Goal: Information Seeking & Learning: Compare options

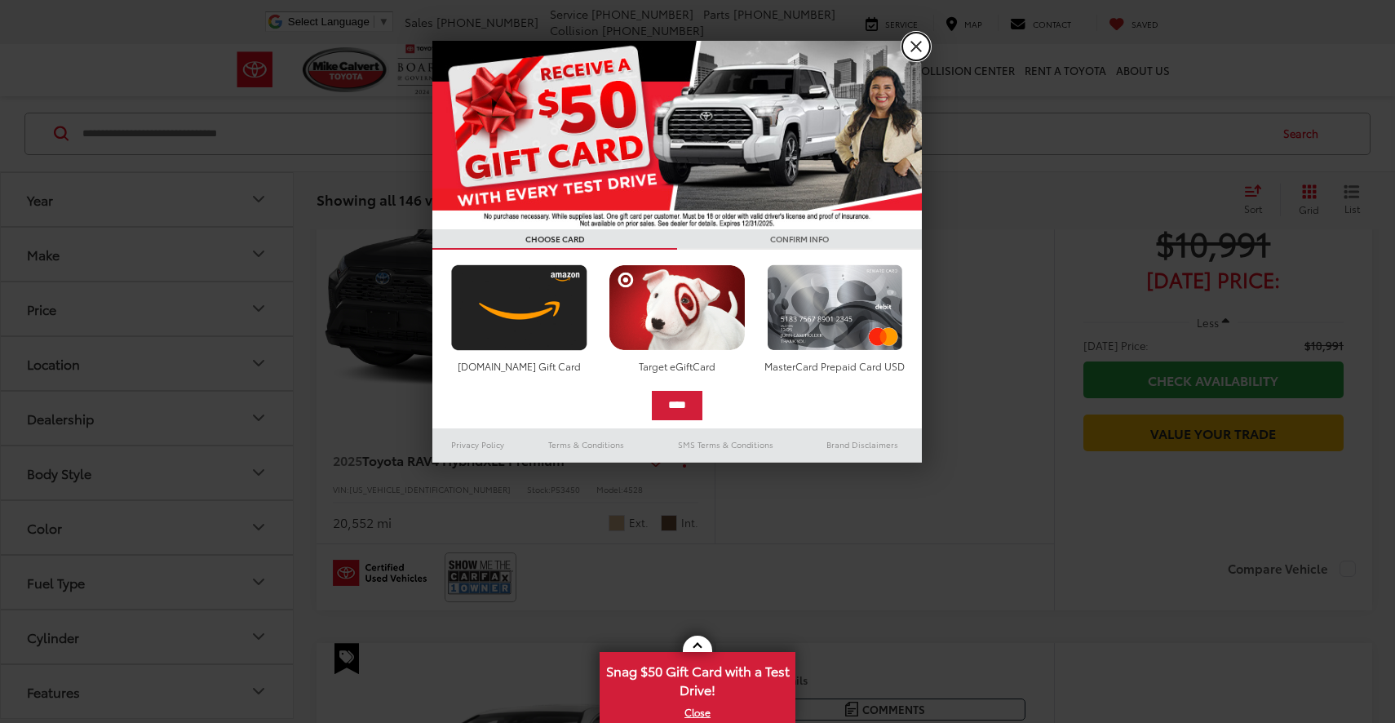
click at [918, 53] on link "X" at bounding box center [916, 47] width 28 height 28
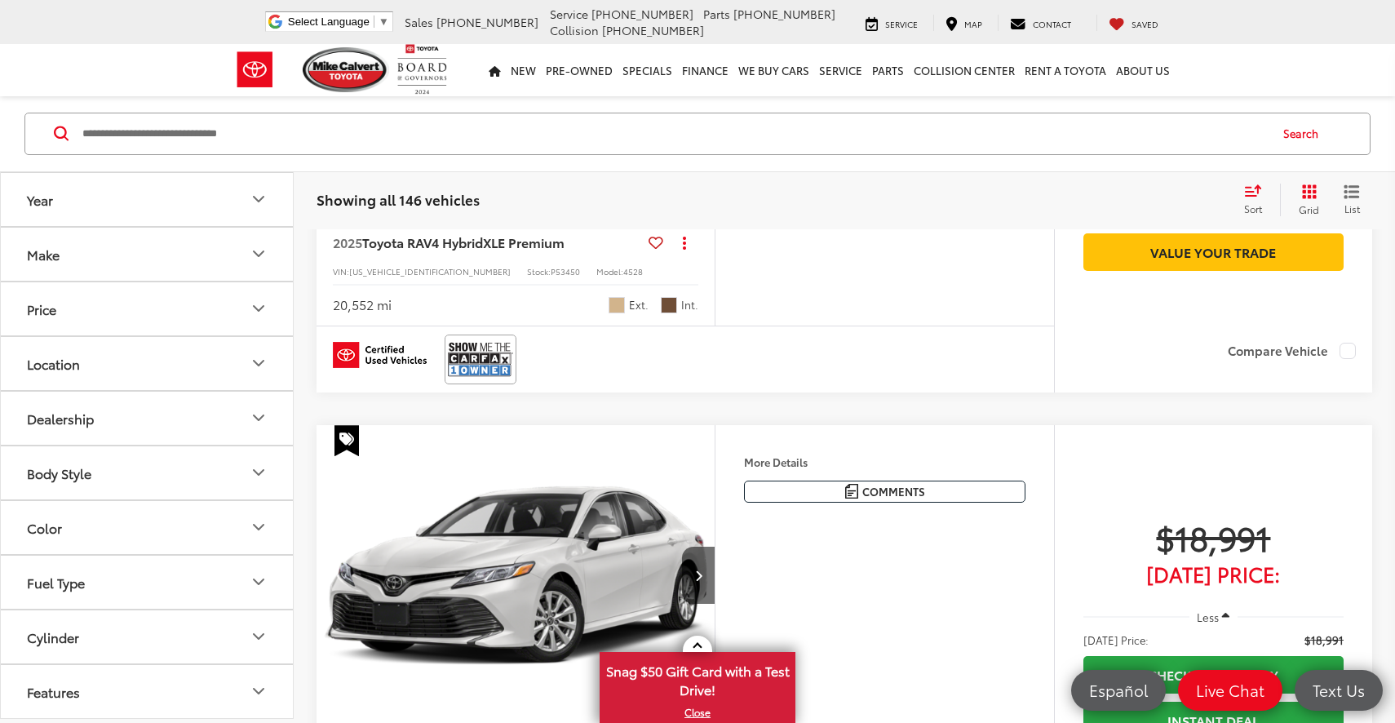
scroll to position [261, 0]
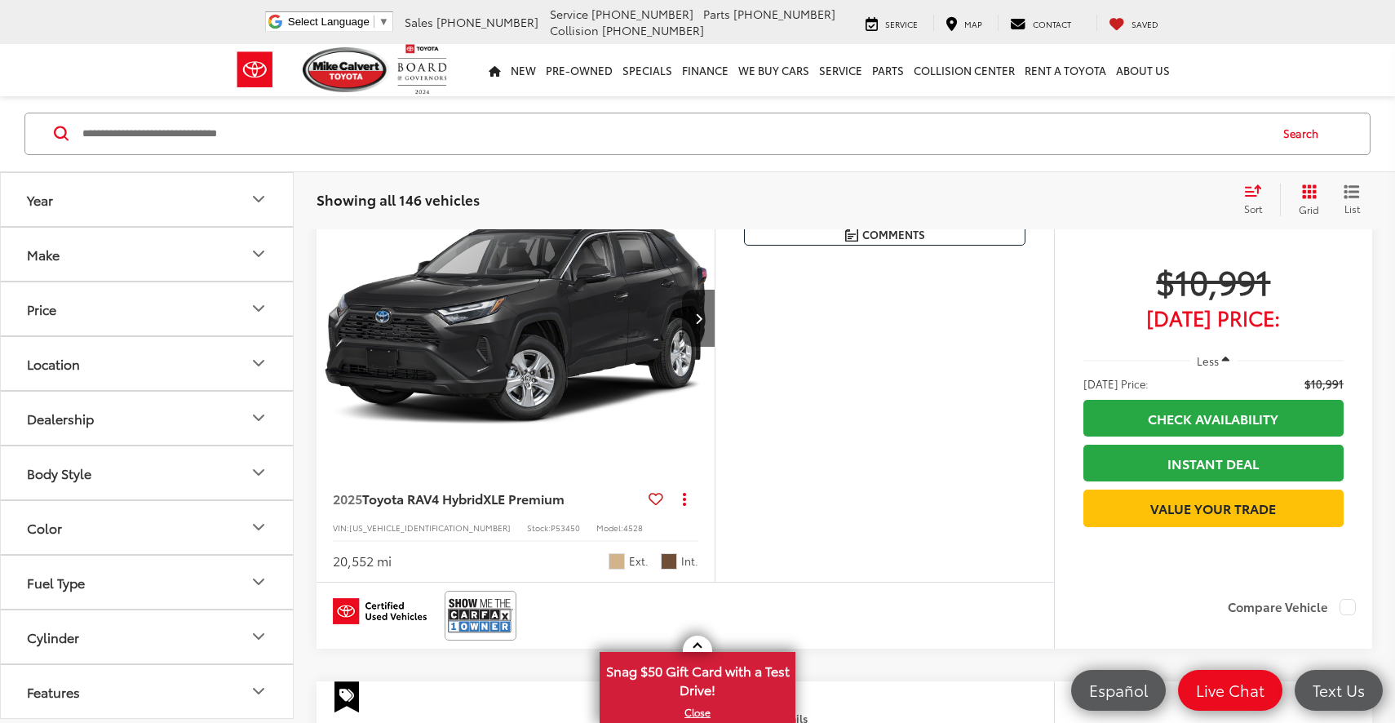
click at [193, 264] on button "Make" at bounding box center [148, 254] width 294 height 53
click at [192, 195] on button "Year" at bounding box center [148, 199] width 294 height 53
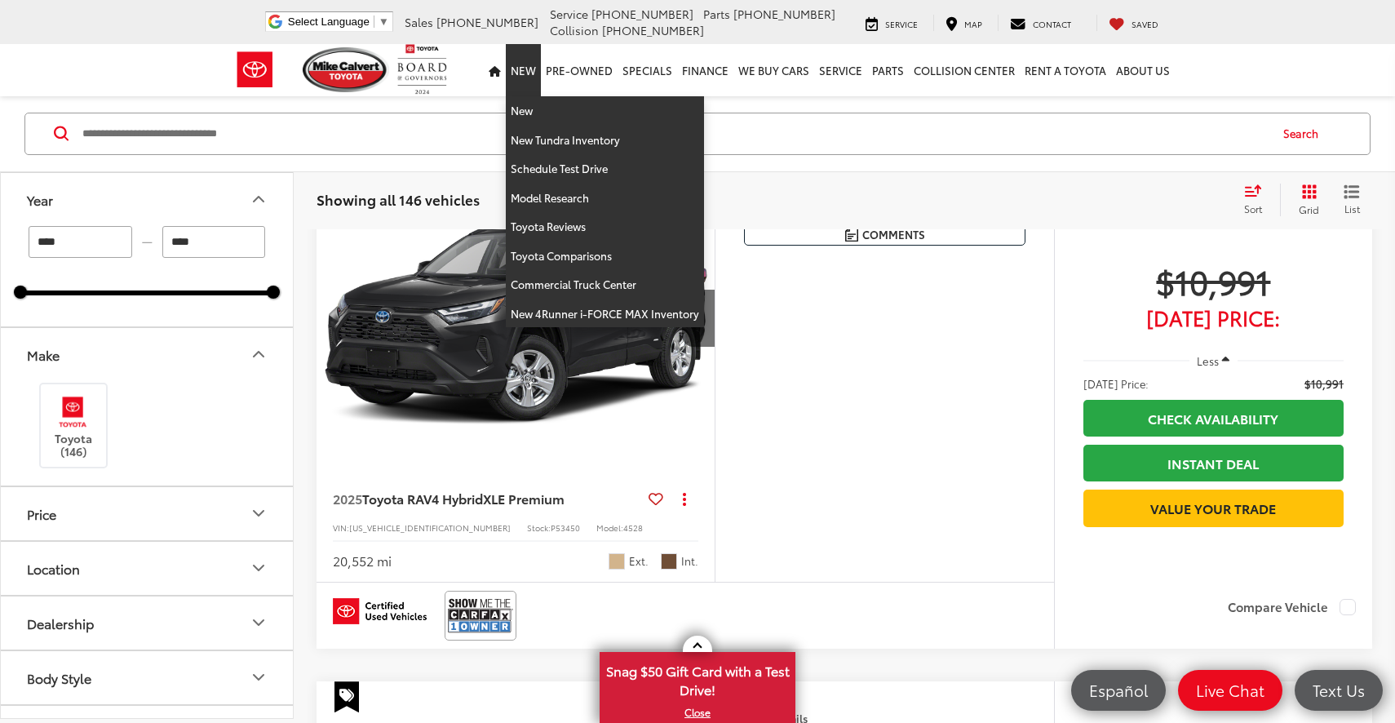
click at [539, 79] on link "New" at bounding box center [523, 70] width 35 height 52
click at [530, 112] on link "New" at bounding box center [605, 110] width 198 height 29
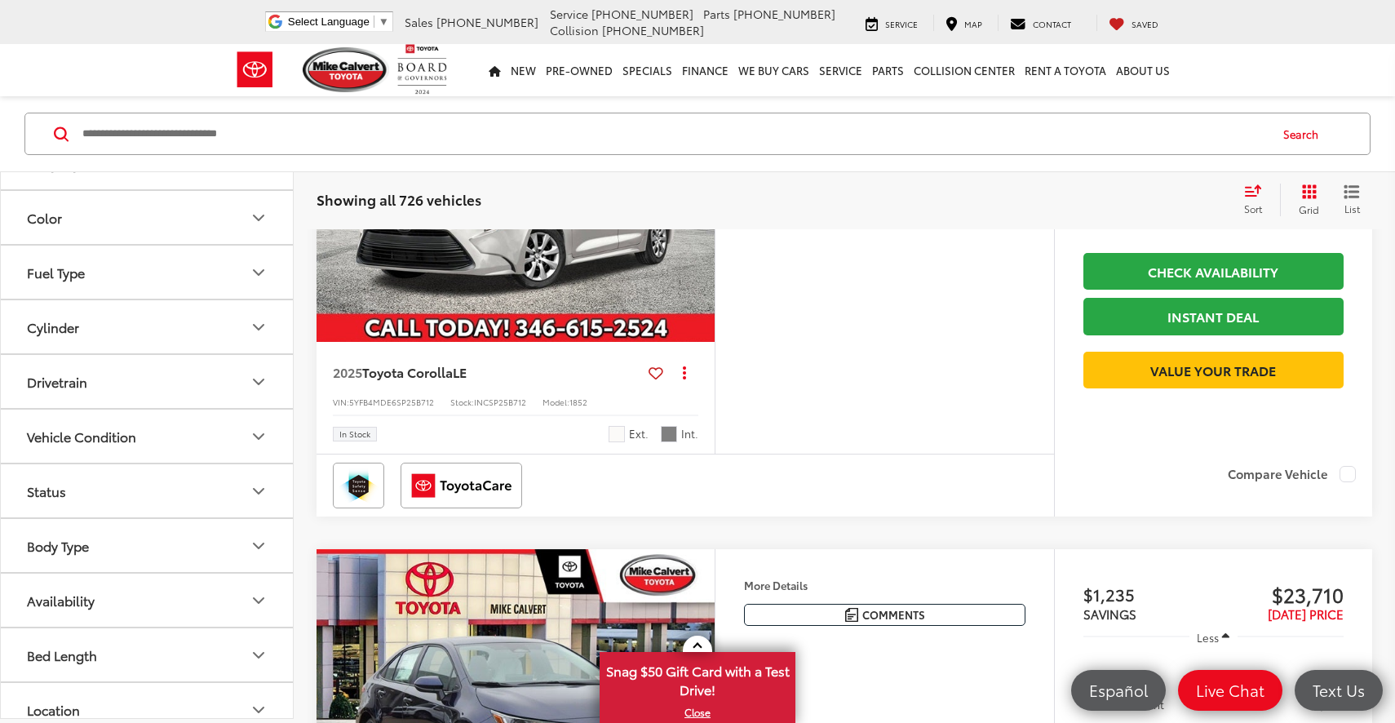
click at [195, 278] on button "Fuel Type" at bounding box center [148, 272] width 294 height 53
click at [208, 219] on button "Color" at bounding box center [148, 217] width 294 height 53
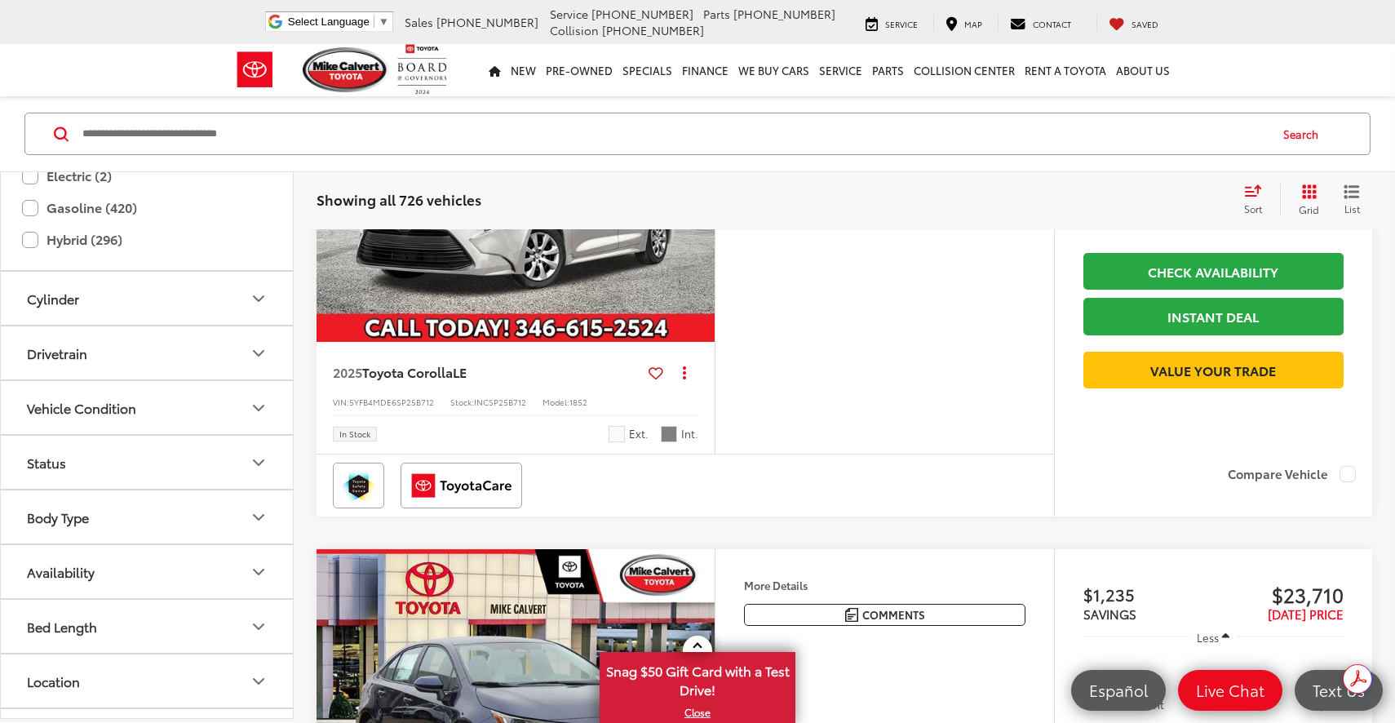
scroll to position [840, 0]
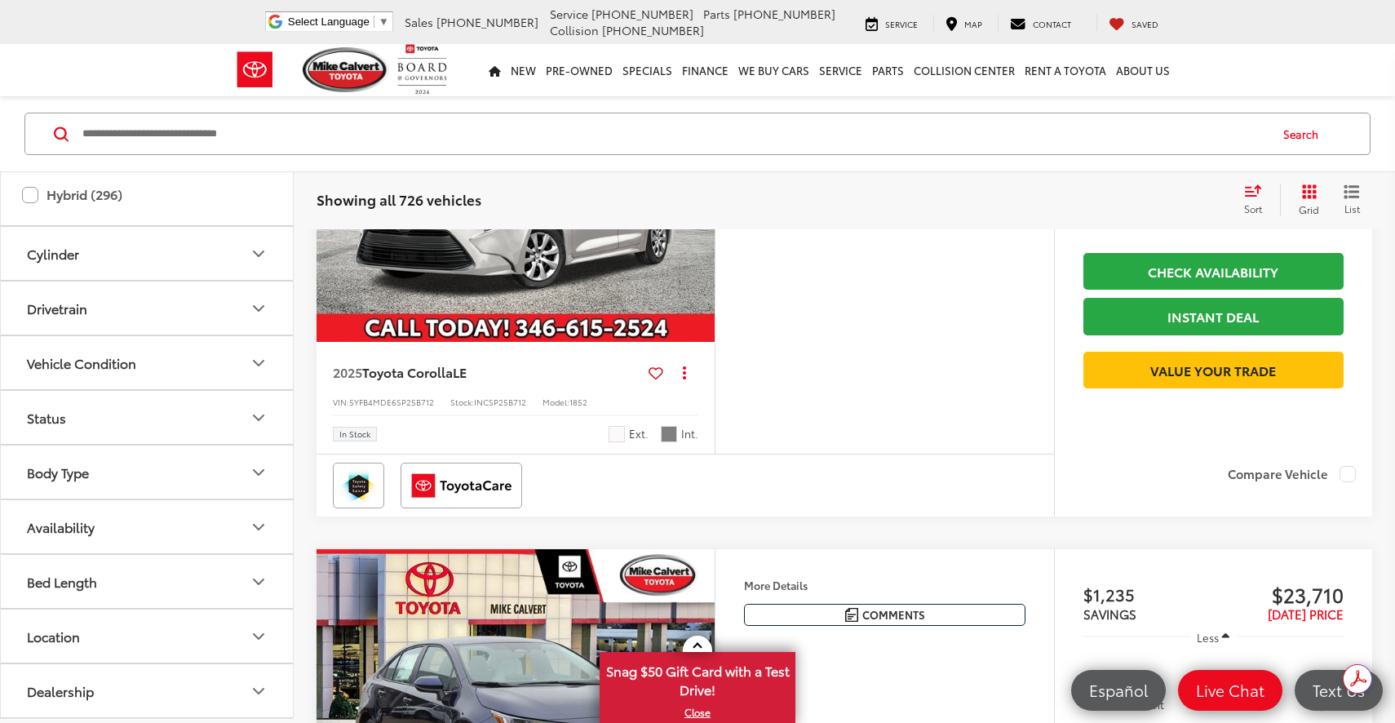
click at [199, 344] on button "Vehicle Condition" at bounding box center [148, 362] width 294 height 53
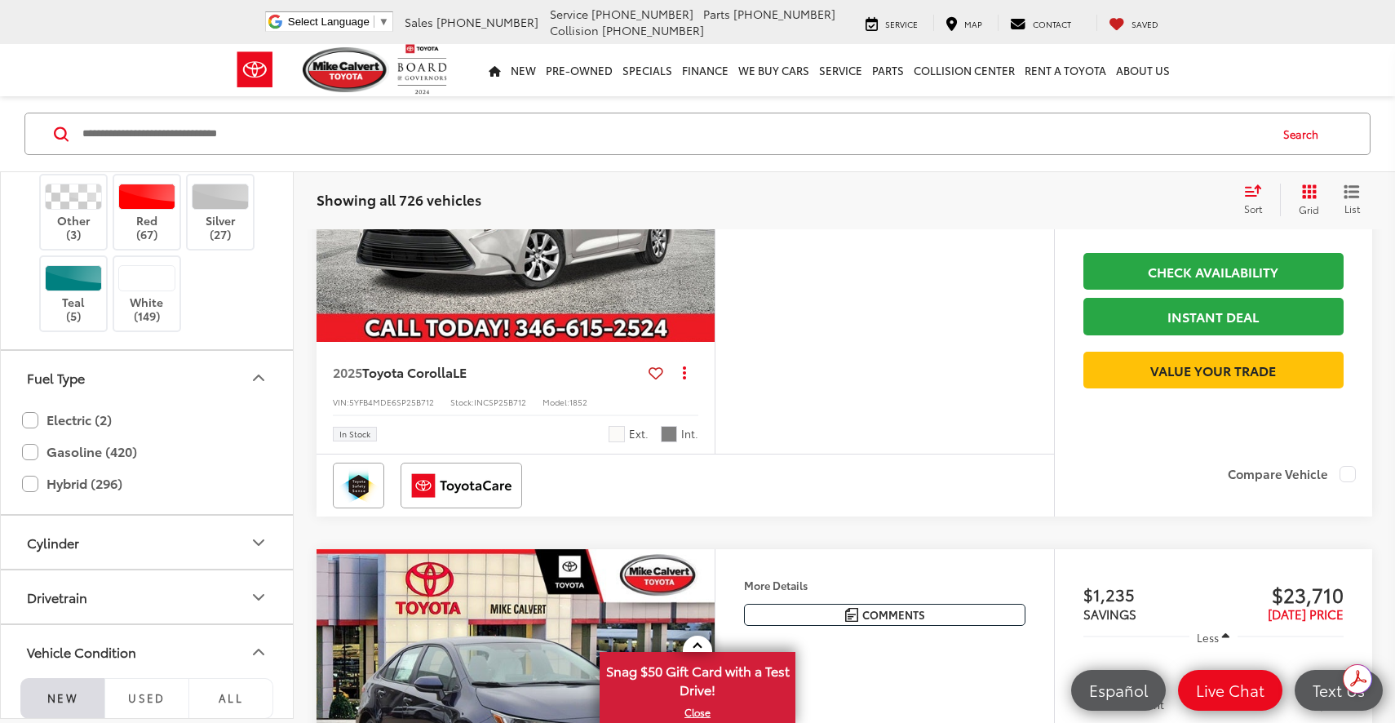
scroll to position [0, 0]
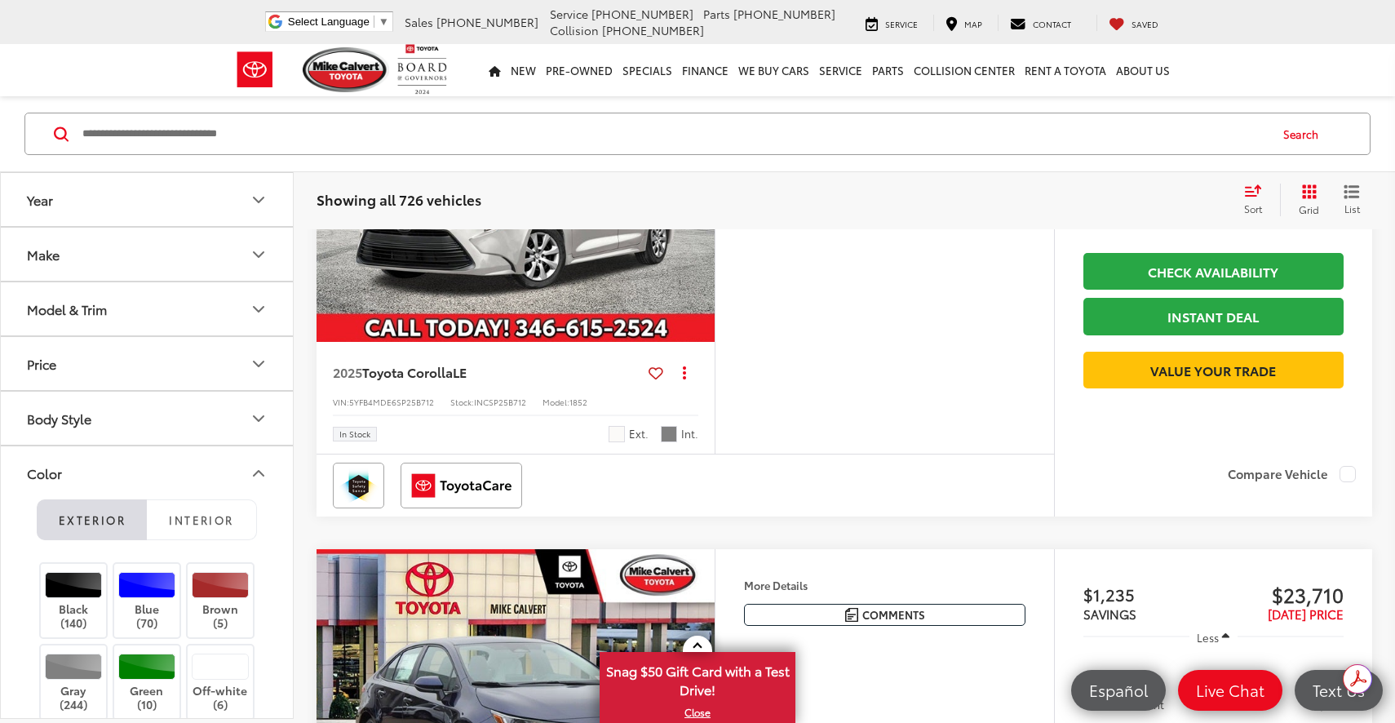
click at [225, 249] on button "Make" at bounding box center [148, 254] width 294 height 53
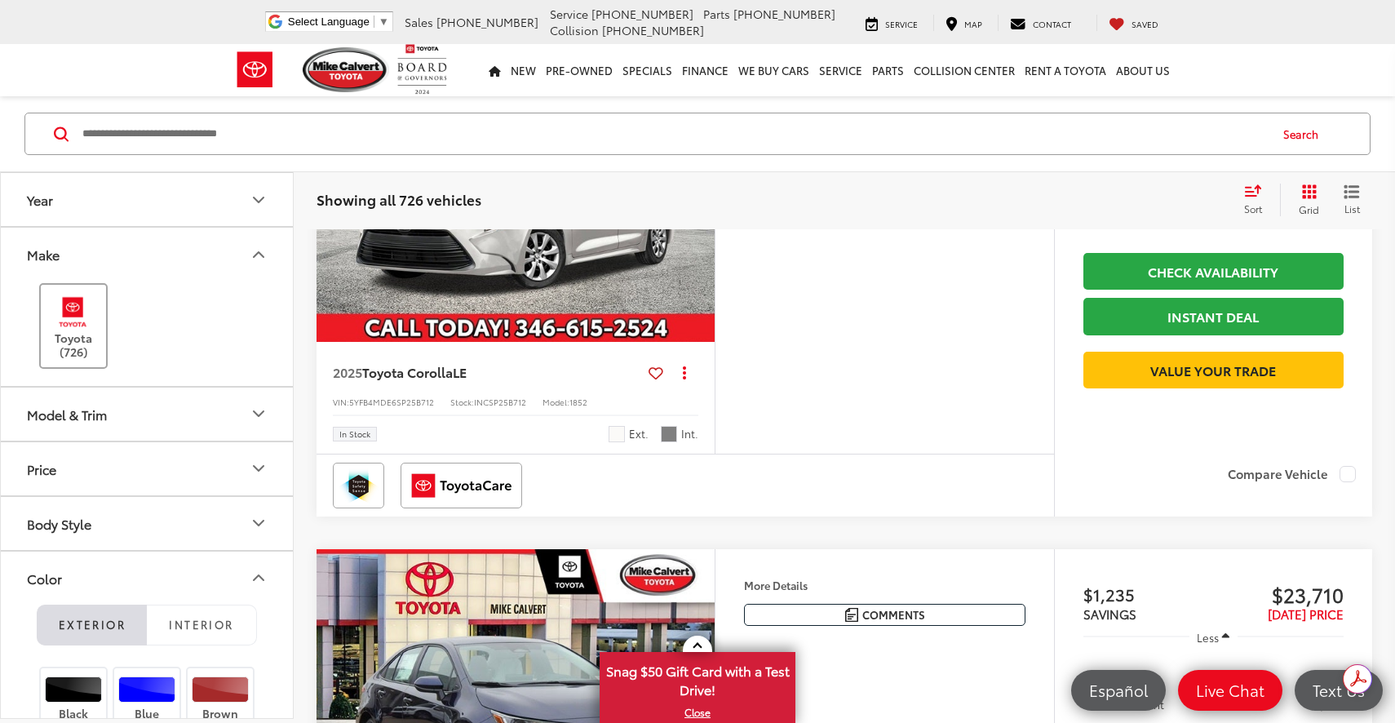
click at [82, 337] on label "Toyota (726)" at bounding box center [74, 326] width 66 height 66
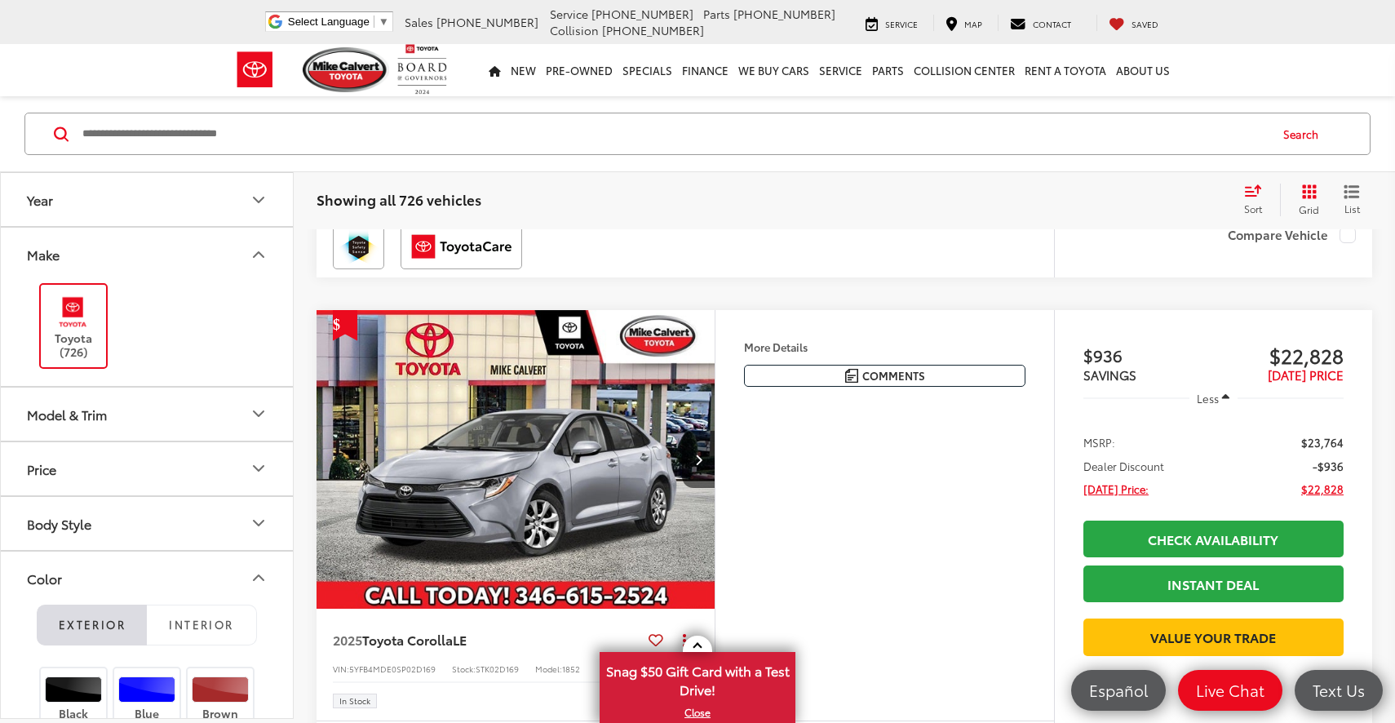
click at [121, 405] on button "Model & Trim" at bounding box center [148, 413] width 294 height 53
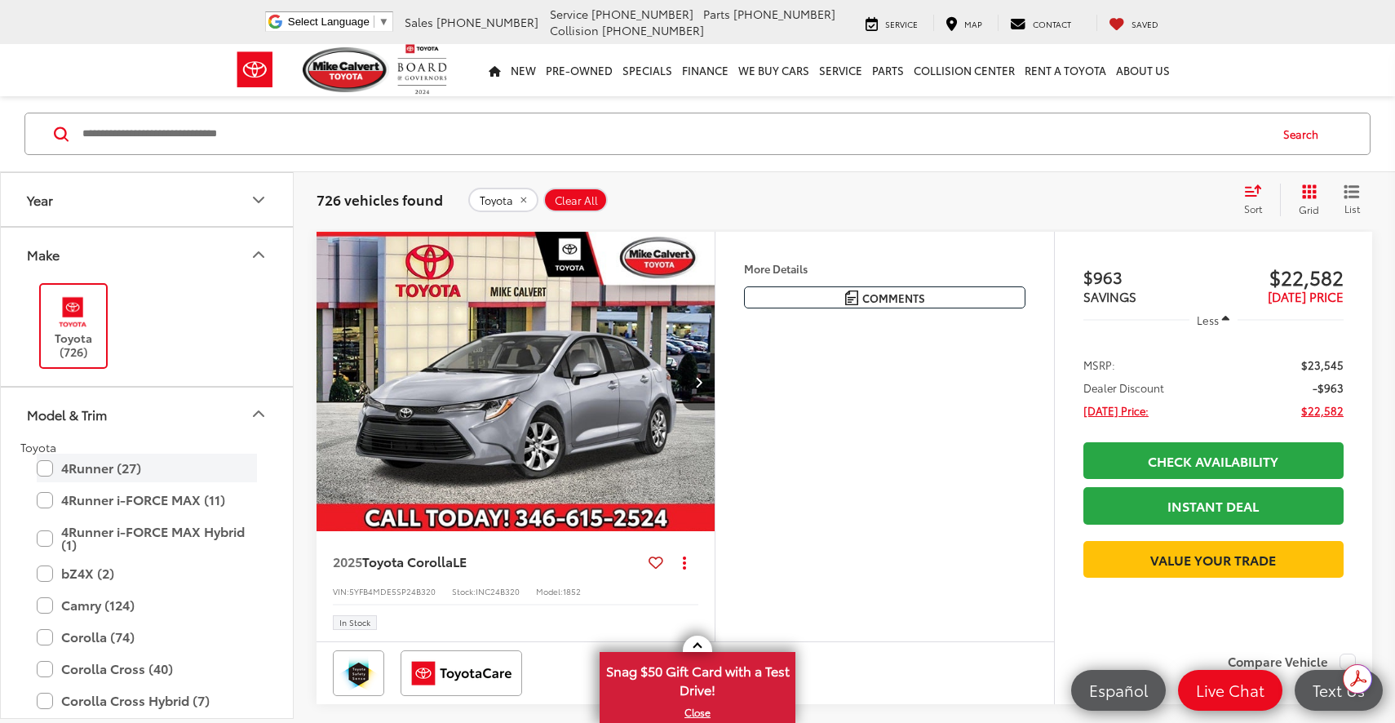
click at [95, 463] on label "4Runner (27)" at bounding box center [147, 468] width 220 height 29
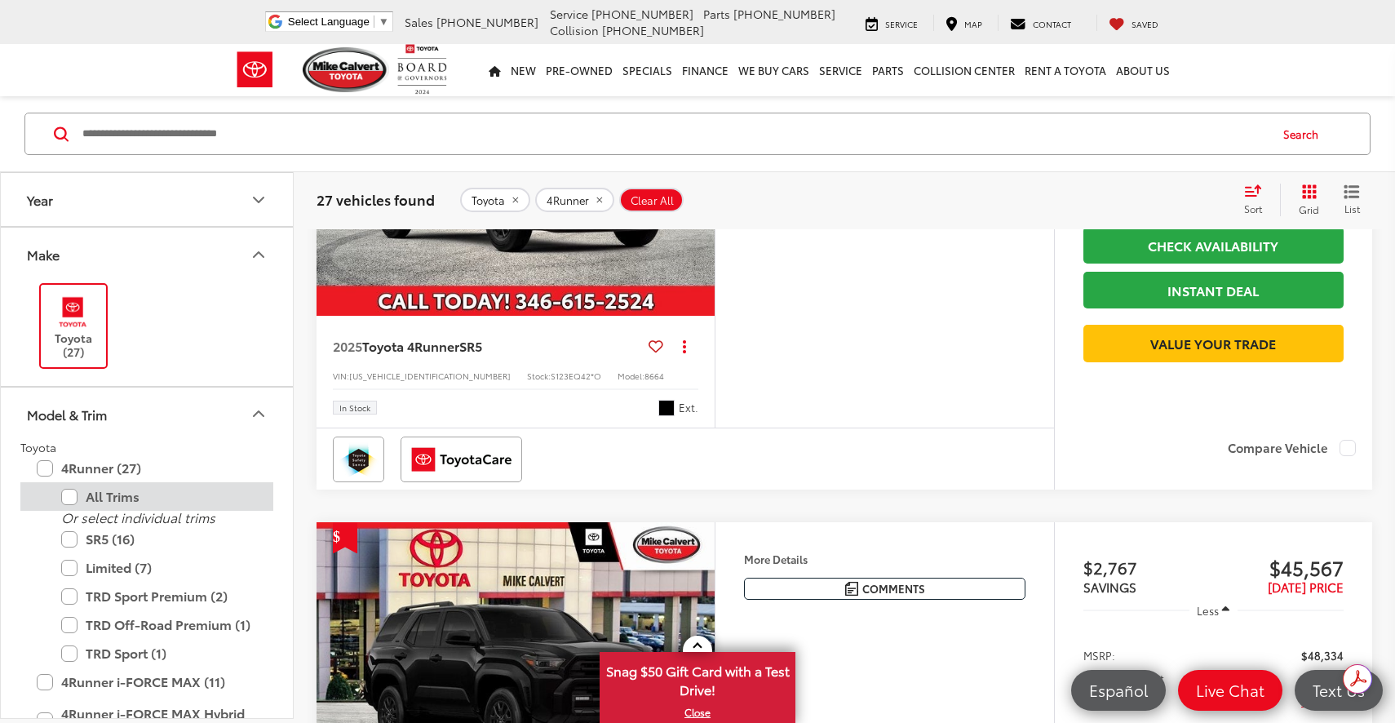
click at [69, 496] on label "All Trims" at bounding box center [159, 496] width 196 height 29
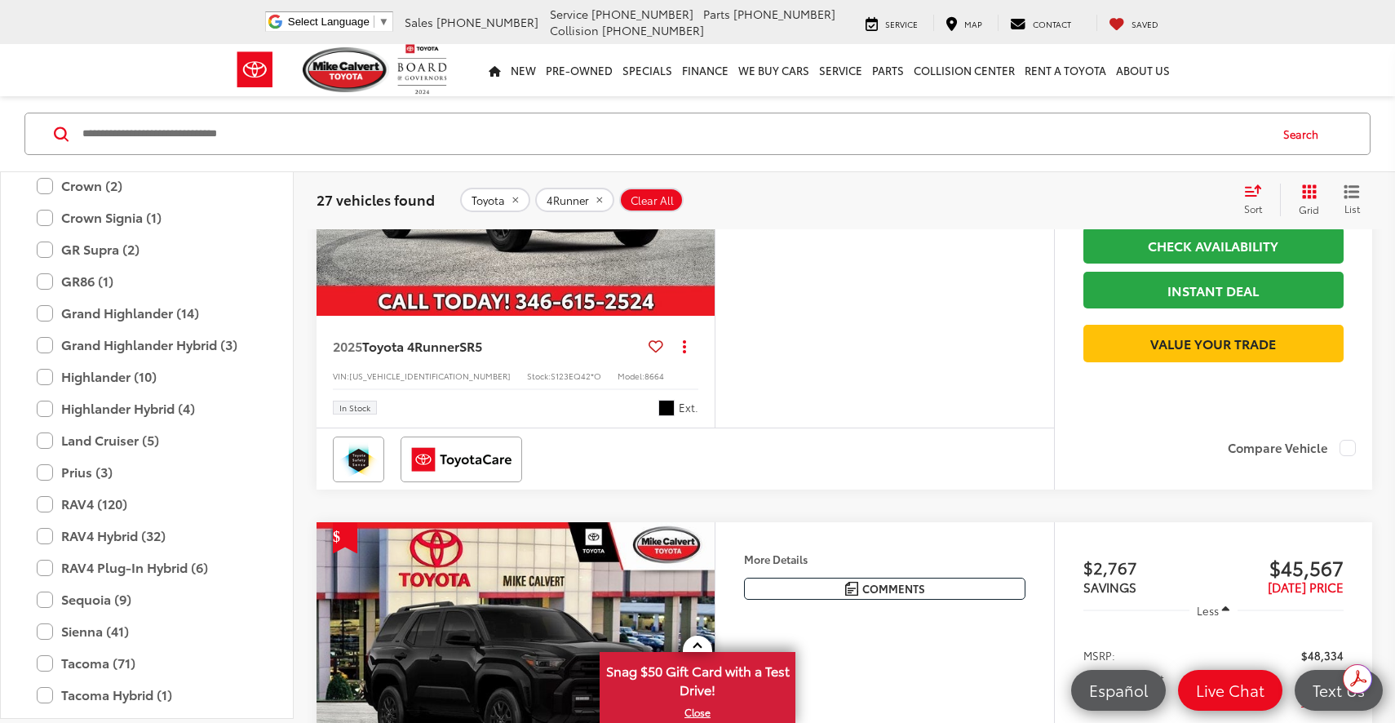
scroll to position [611, 0]
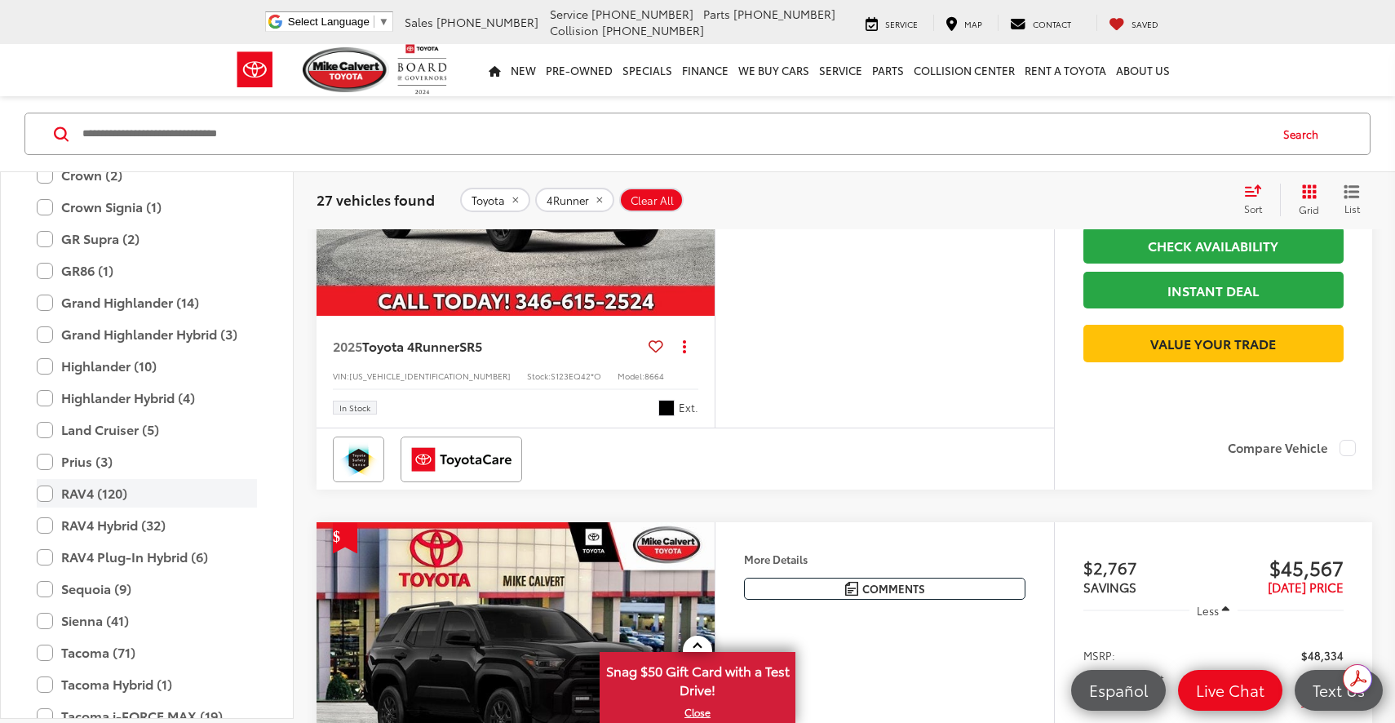
click at [40, 490] on label "RAV4 (120)" at bounding box center [147, 493] width 220 height 29
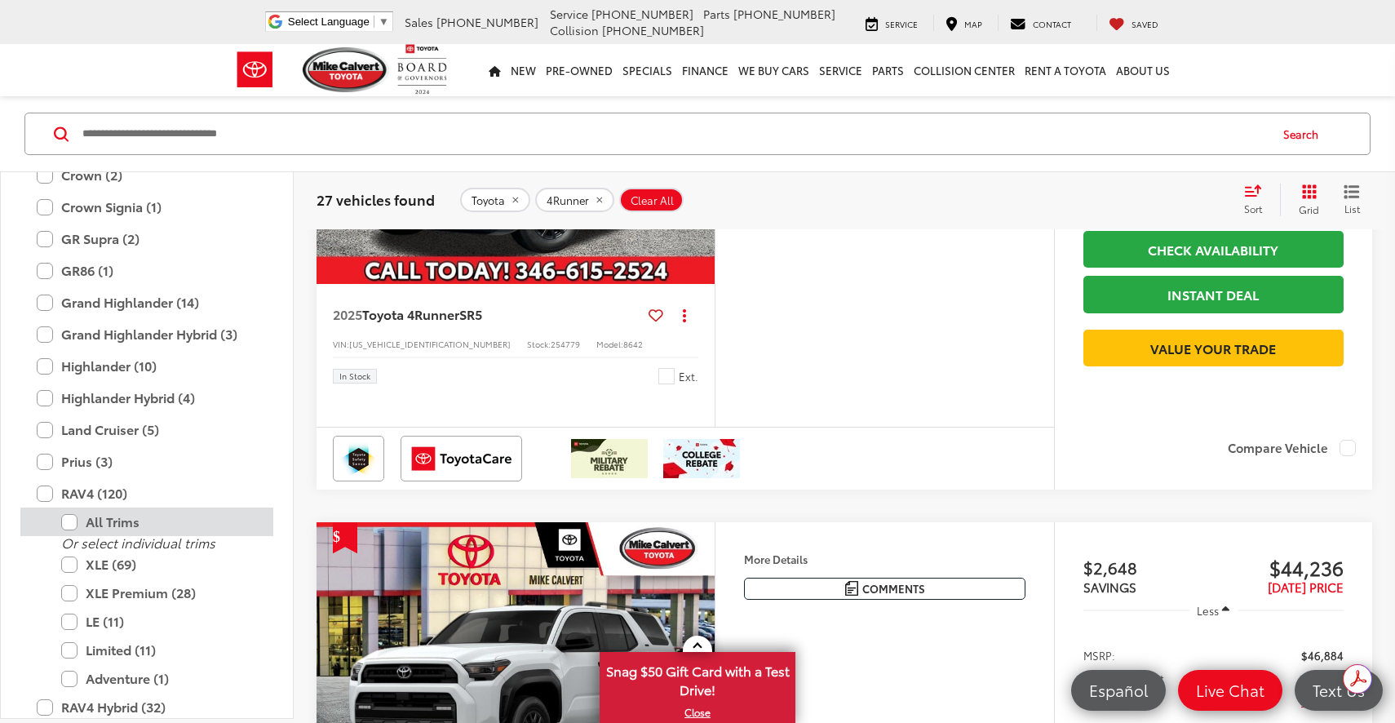
click at [109, 521] on label "All Trims" at bounding box center [159, 522] width 196 height 29
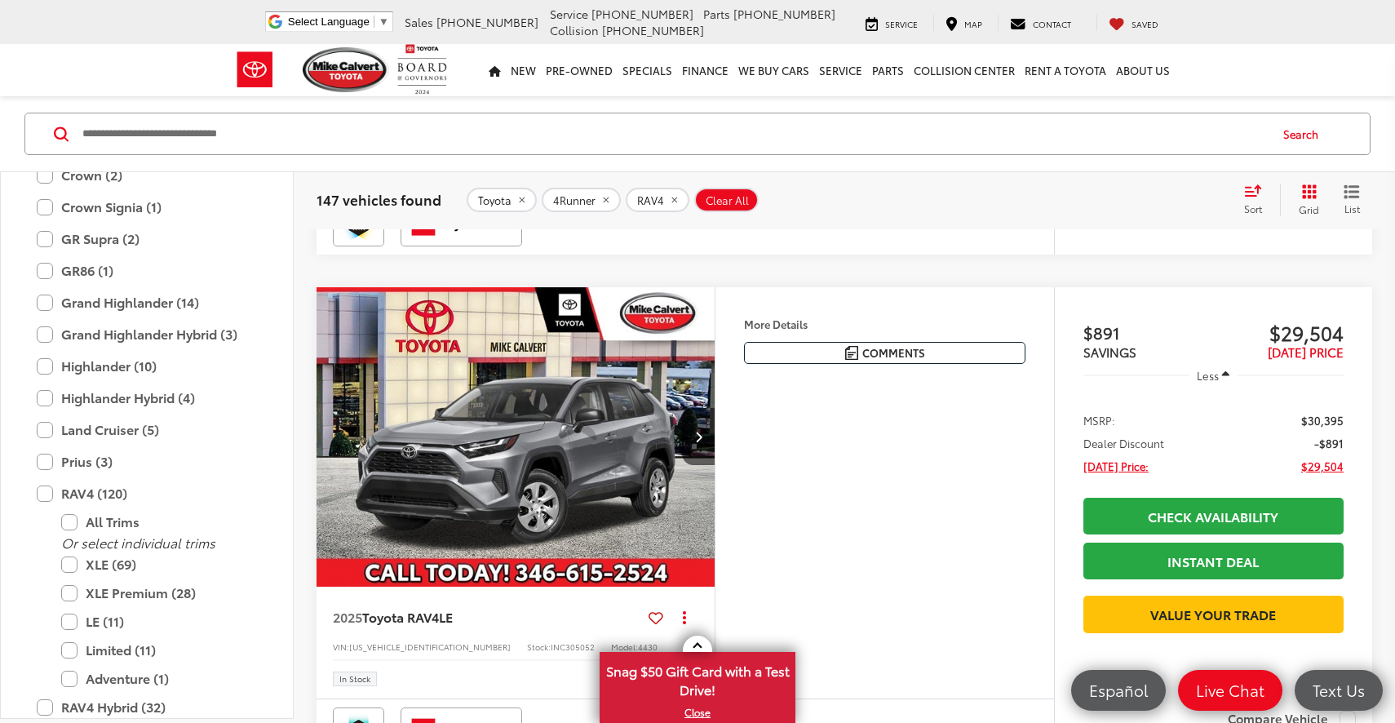
scroll to position [698, 0]
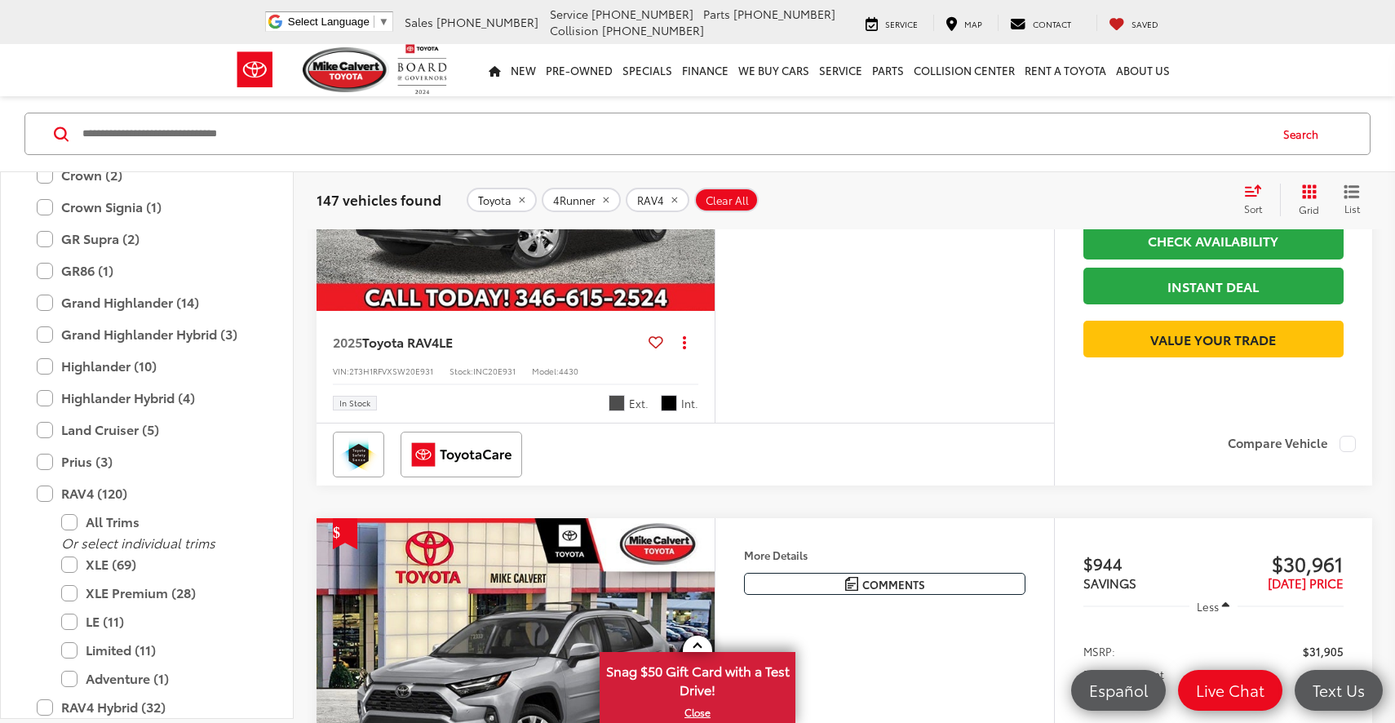
scroll to position [1319, 0]
